Goal: Find specific page/section: Find specific page/section

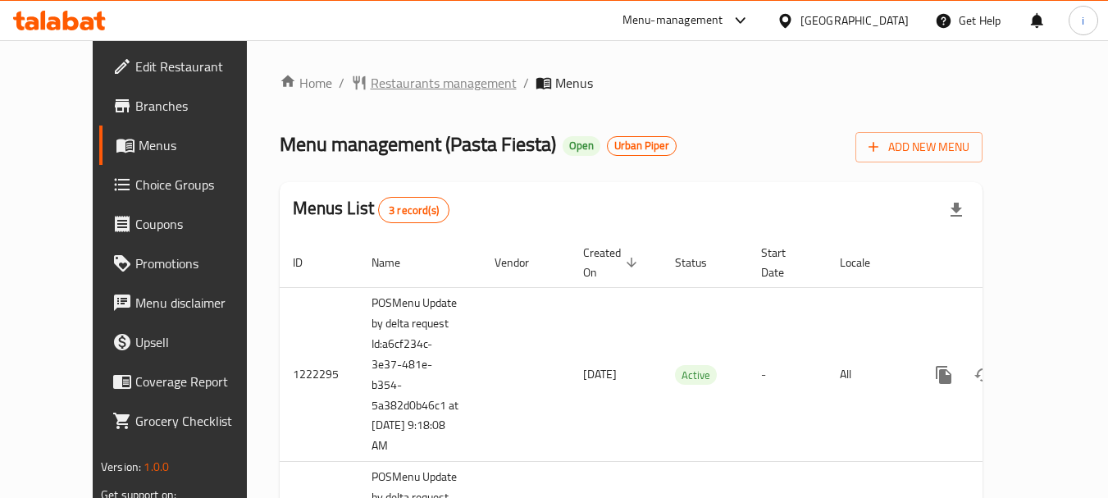
click at [371, 83] on span "Restaurants management" at bounding box center [444, 83] width 146 height 20
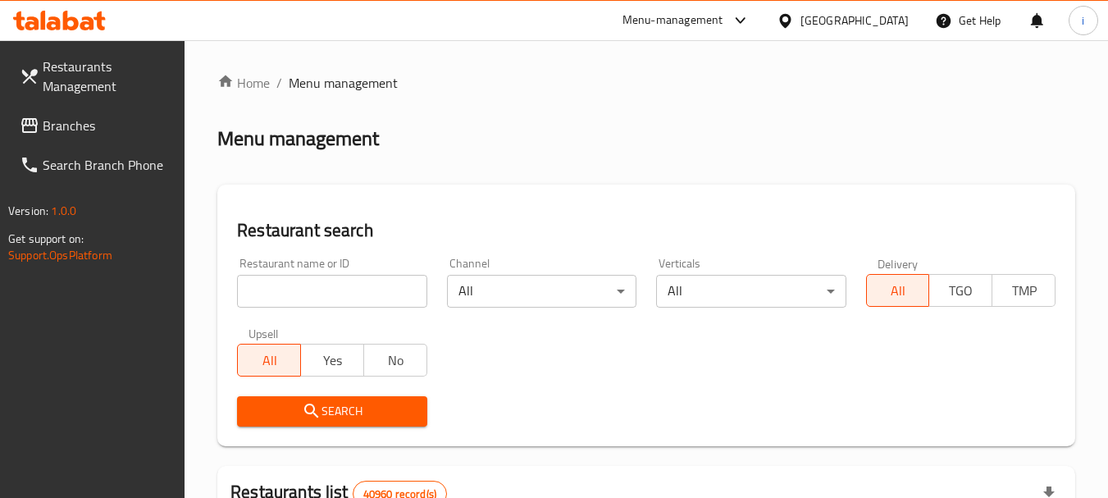
click at [325, 299] on input "search" at bounding box center [331, 291] width 189 height 33
paste input "633516"
type input "633516"
click at [312, 407] on icon "submit" at bounding box center [312, 411] width 20 height 20
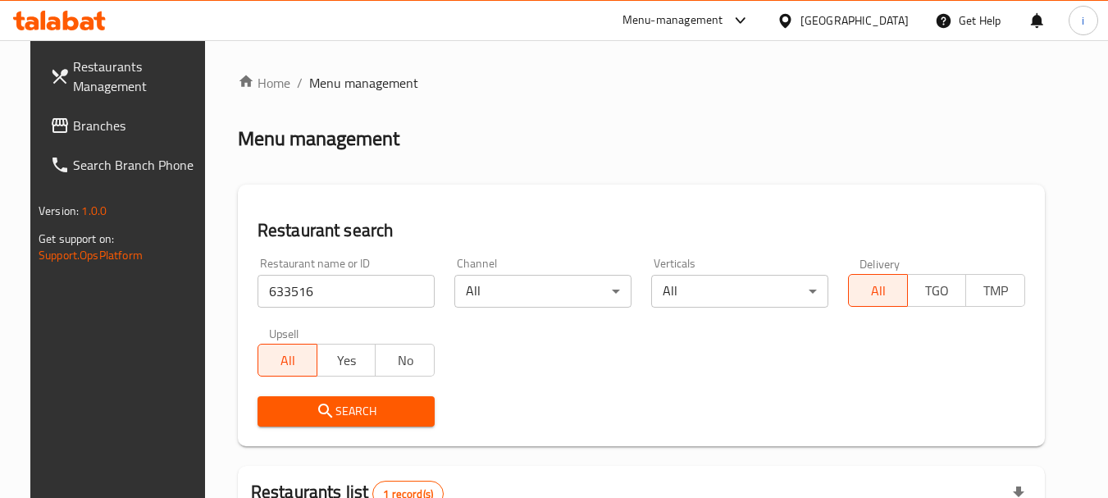
click at [76, 23] on icon at bounding box center [71, 21] width 16 height 20
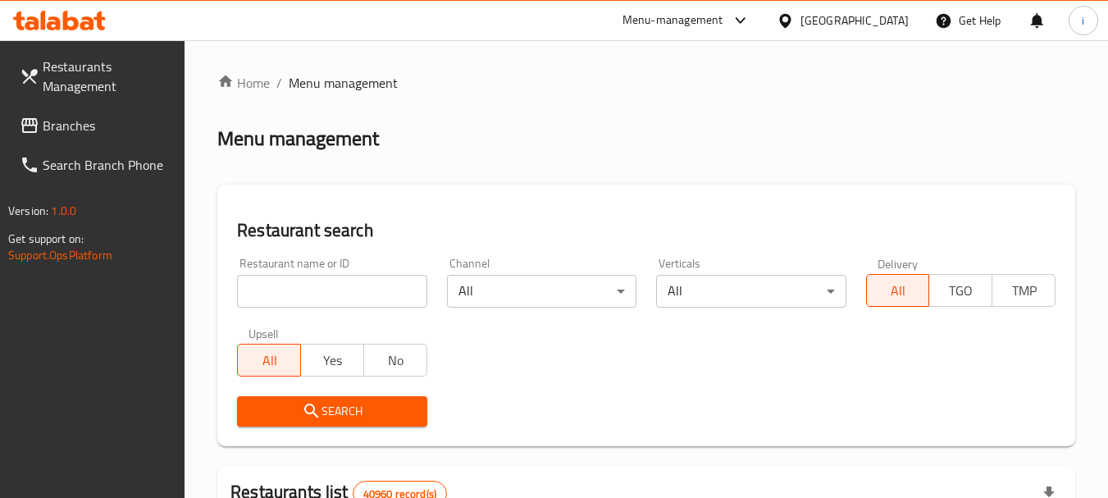
click at [790, 26] on icon at bounding box center [785, 20] width 17 height 17
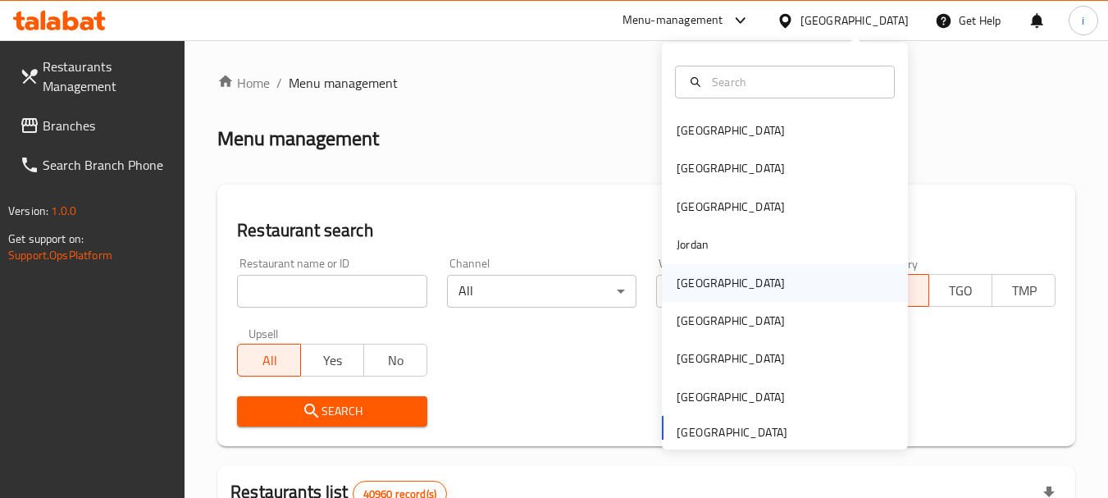
click at [724, 282] on div "[GEOGRAPHIC_DATA]" at bounding box center [785, 283] width 246 height 38
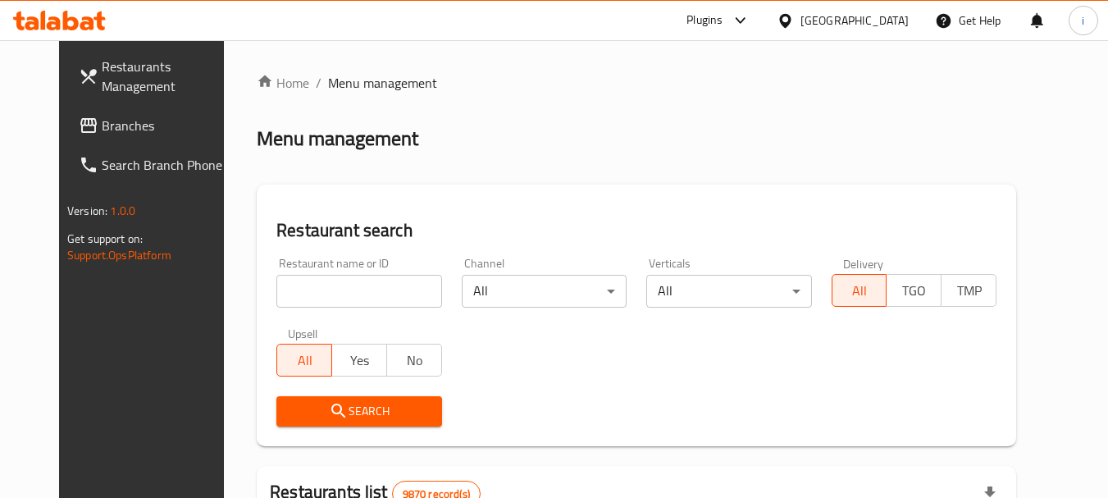
click at [102, 128] on span "Branches" at bounding box center [167, 126] width 130 height 20
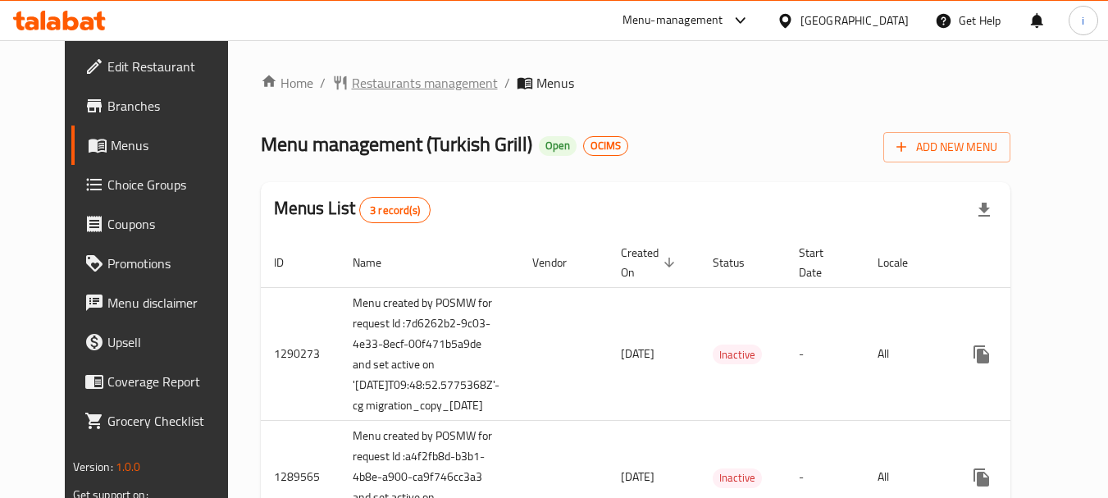
click at [332, 84] on icon "breadcrumb" at bounding box center [340, 83] width 16 height 16
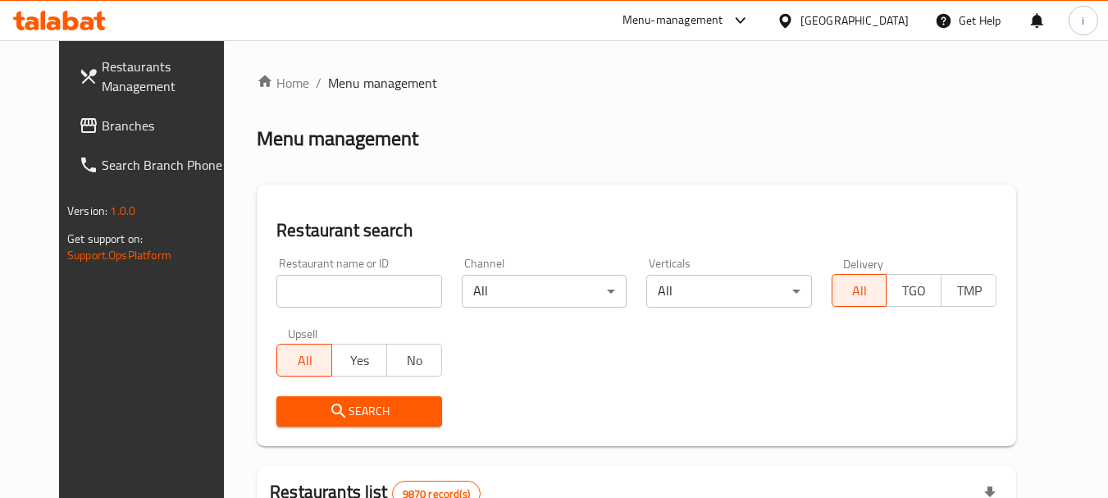
click at [312, 294] on input "search" at bounding box center [358, 291] width 165 height 33
paste input "172"
type input "172"
click at [329, 418] on icon "submit" at bounding box center [339, 411] width 20 height 20
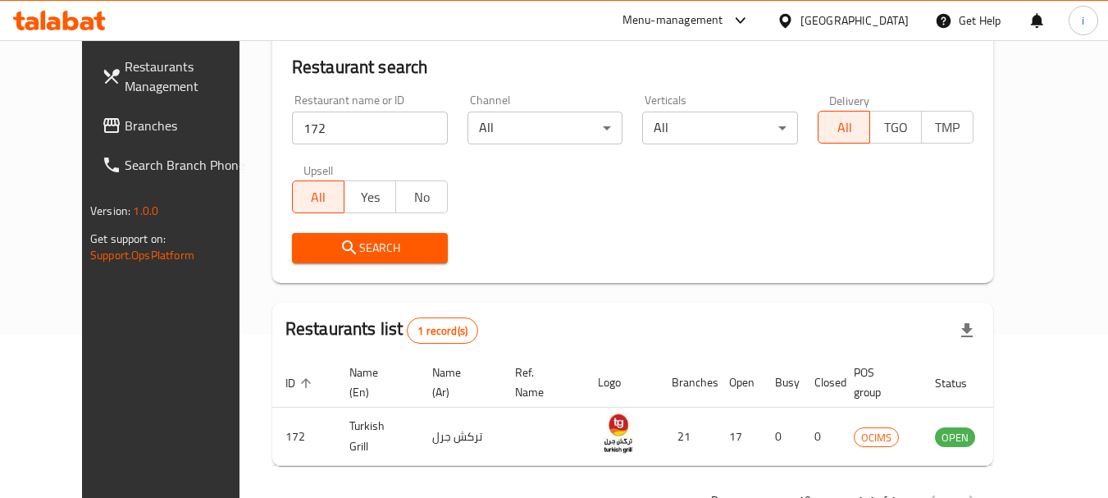
scroll to position [164, 0]
